Goal: Task Accomplishment & Management: Use online tool/utility

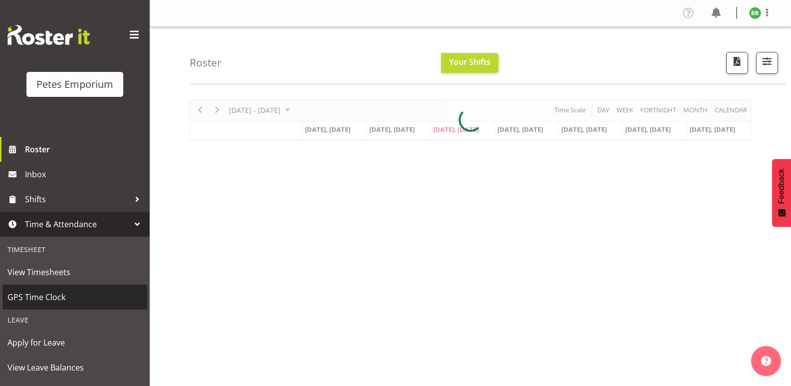
click at [77, 297] on span "GPS Time Clock" at bounding box center [74, 296] width 135 height 15
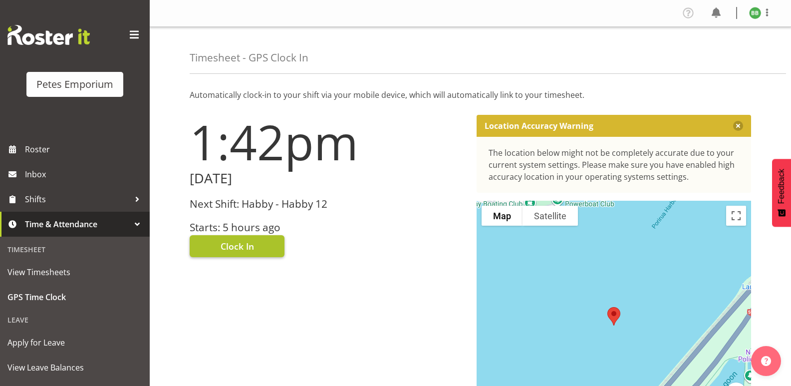
click at [224, 247] on span "Clock In" at bounding box center [237, 246] width 33 height 13
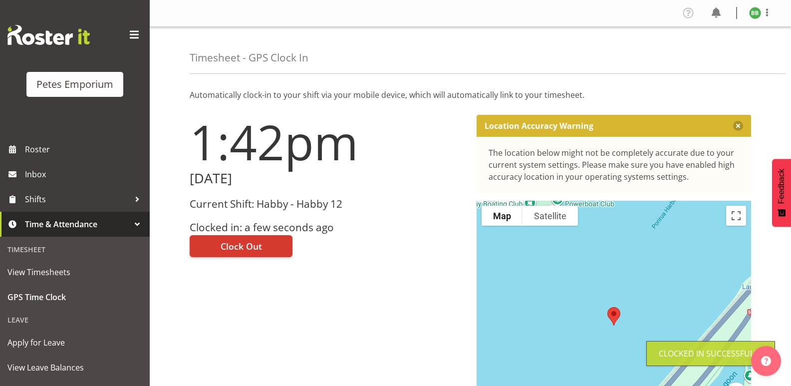
click at [756, 13] on img at bounding box center [755, 13] width 12 height 12
click at [713, 53] on link "Log Out" at bounding box center [725, 52] width 96 height 18
